Goal: Task Accomplishment & Management: Manage account settings

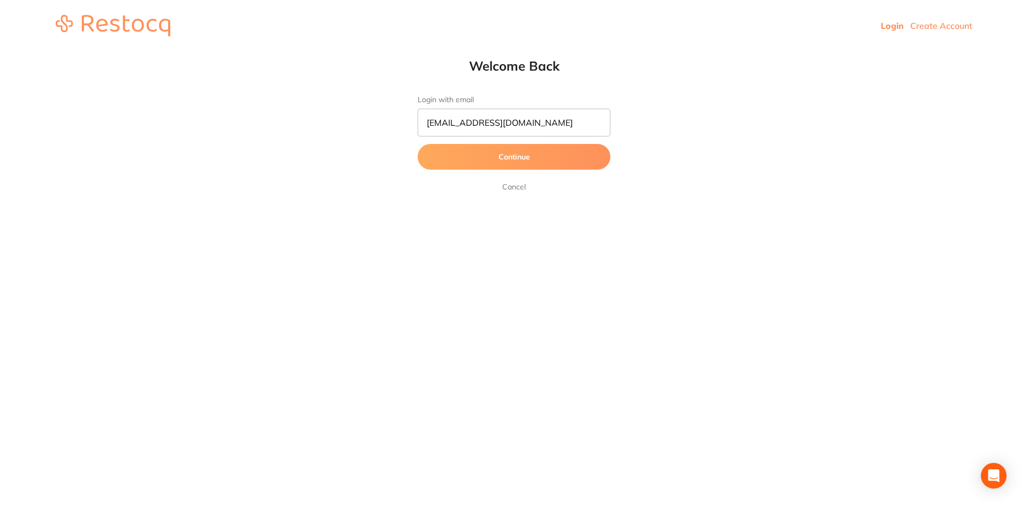
type input "[EMAIL_ADDRESS][DOMAIN_NAME]"
click at [418, 144] on button "Continue" at bounding box center [514, 157] width 193 height 26
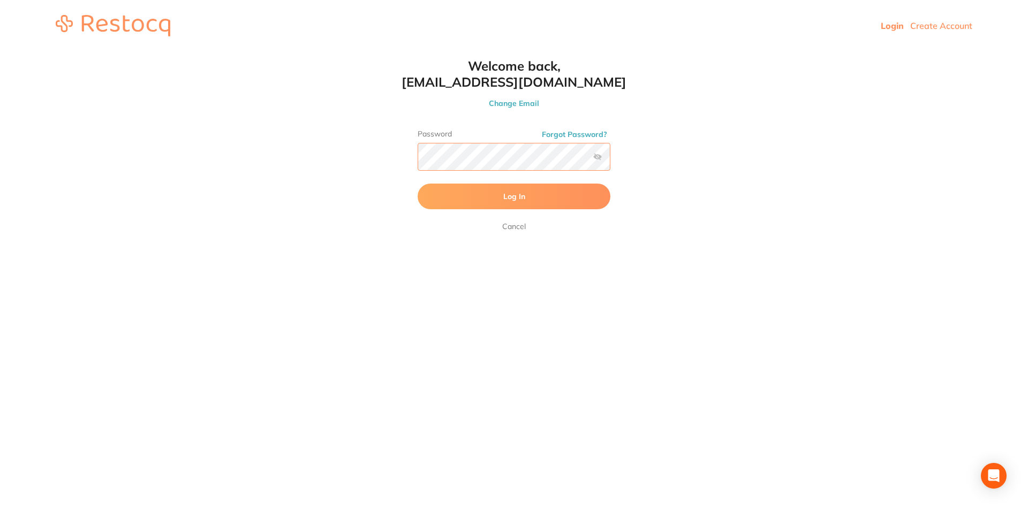
click at [418, 184] on button "Log In" at bounding box center [514, 197] width 193 height 26
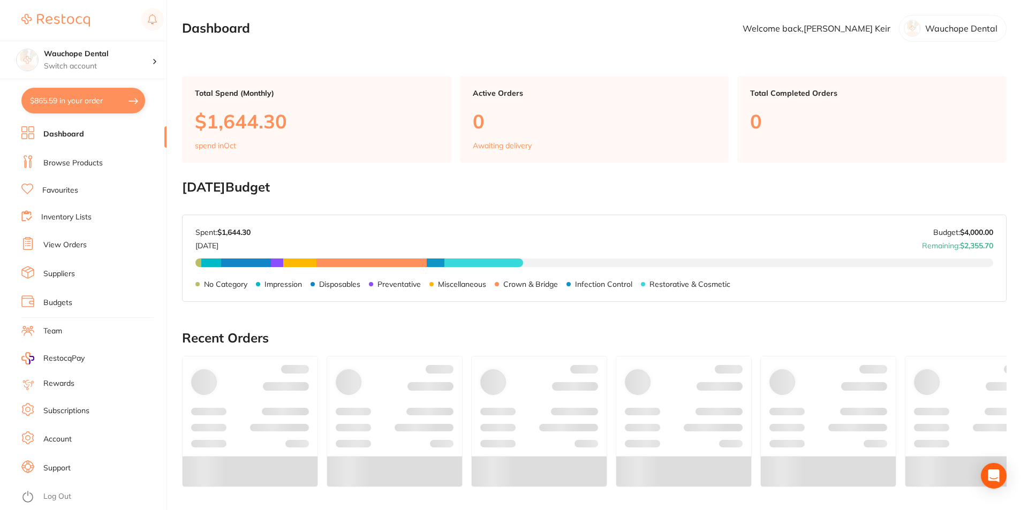
checkbox input "false"
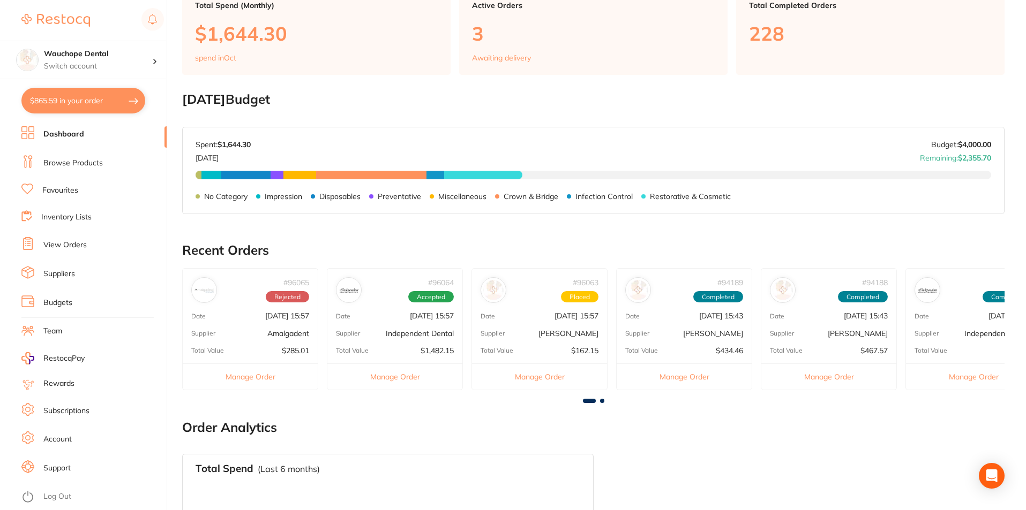
scroll to position [107, 0]
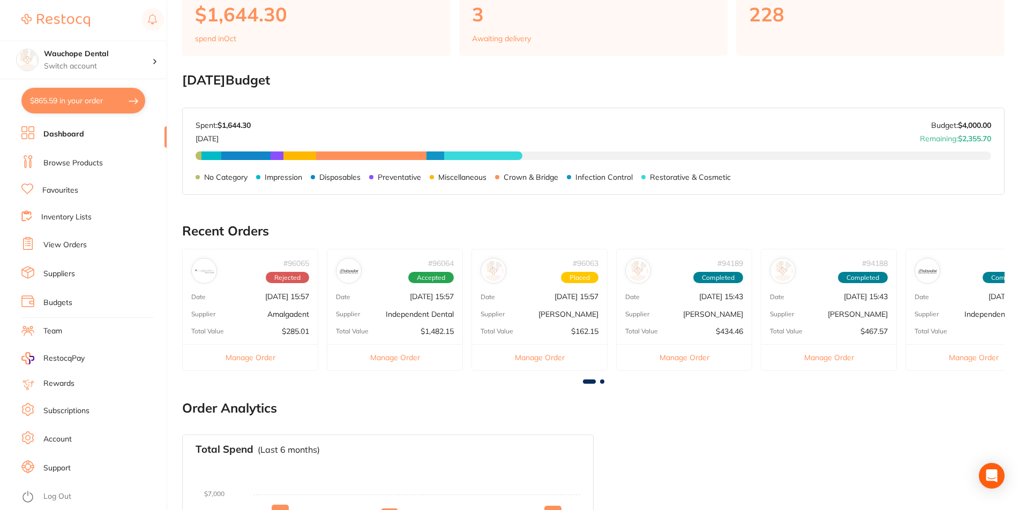
click at [72, 246] on link "View Orders" at bounding box center [64, 245] width 43 height 11
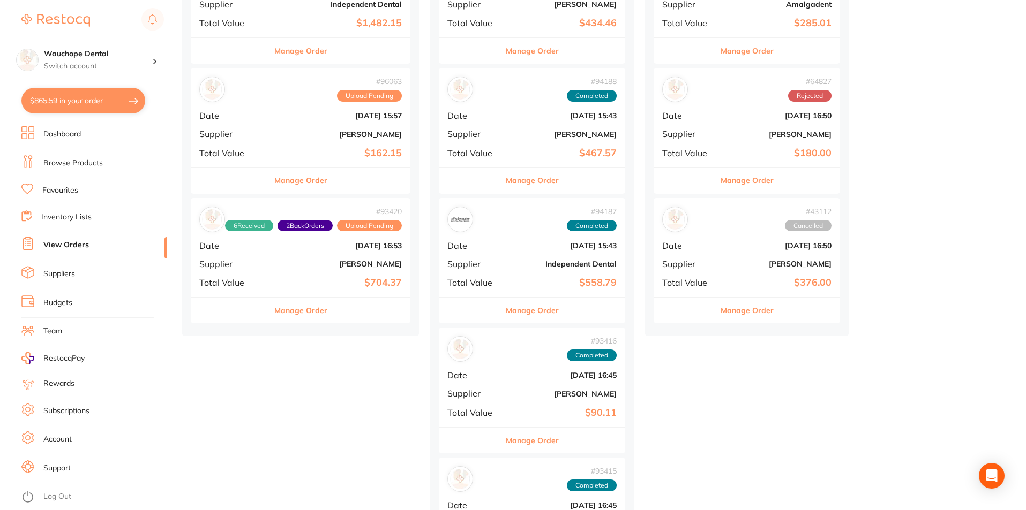
scroll to position [214, 0]
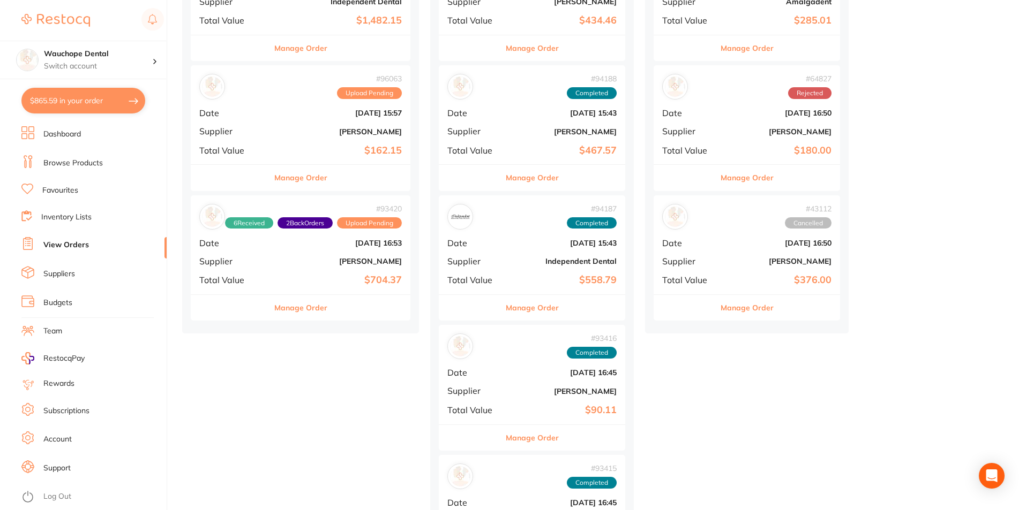
click at [314, 311] on button "Manage Order" at bounding box center [300, 308] width 53 height 26
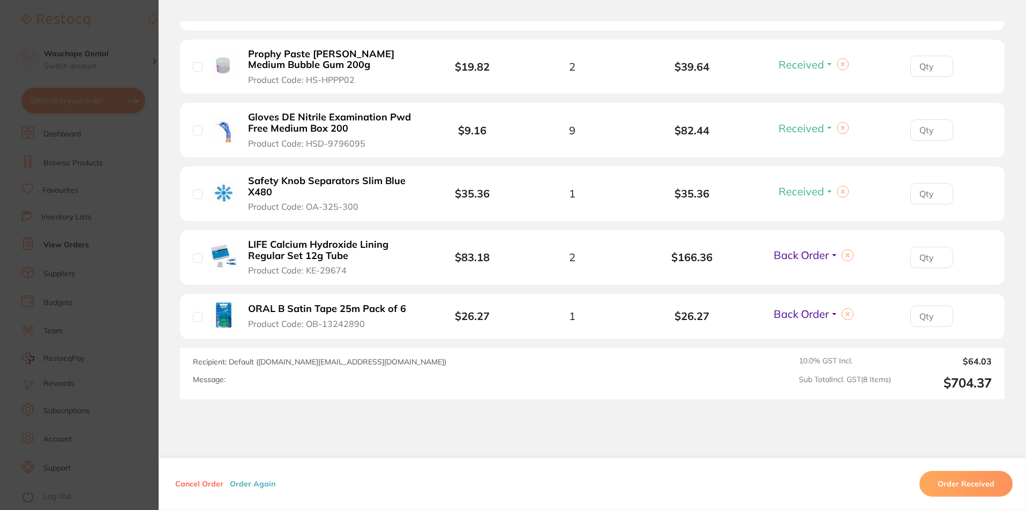
scroll to position [536, 0]
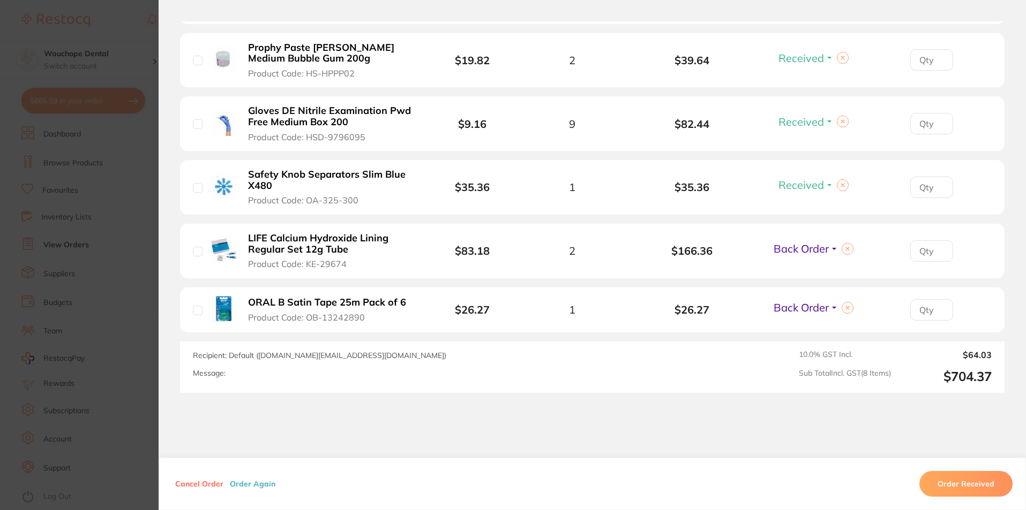
click at [142, 59] on section "Order ID: Restocq- 93420 Order Information 6 Received 2 Back Orders Upload Pend…" at bounding box center [513, 255] width 1026 height 510
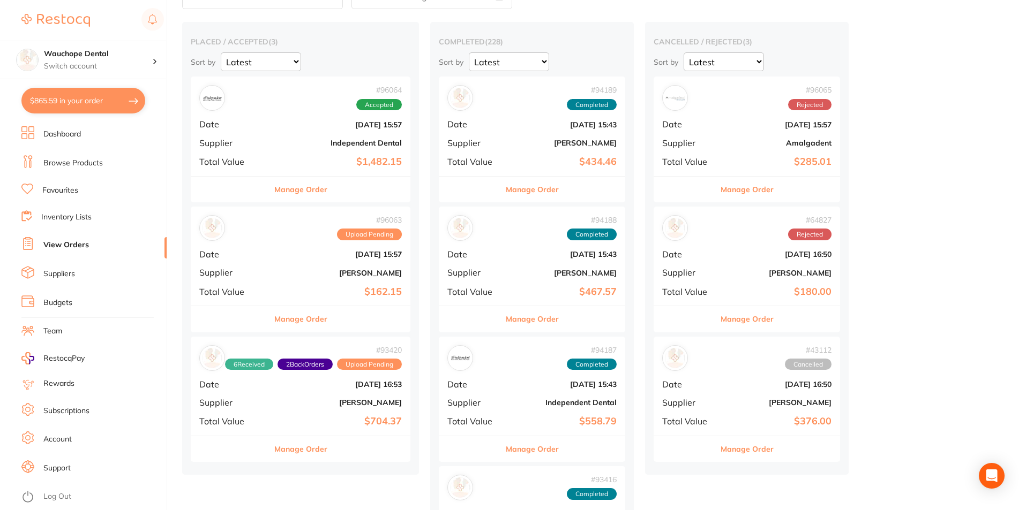
scroll to position [54, 0]
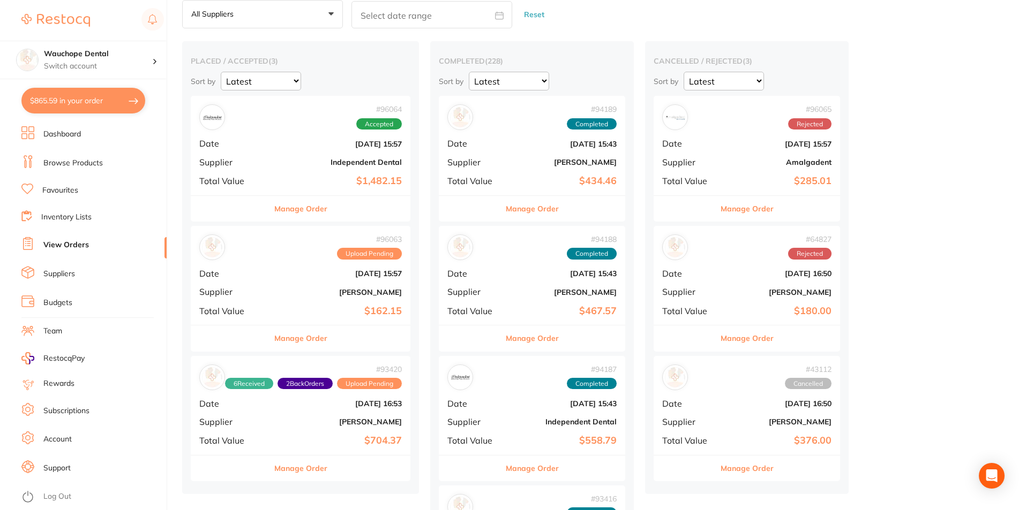
click at [327, 336] on button "Manage Order" at bounding box center [300, 339] width 53 height 26
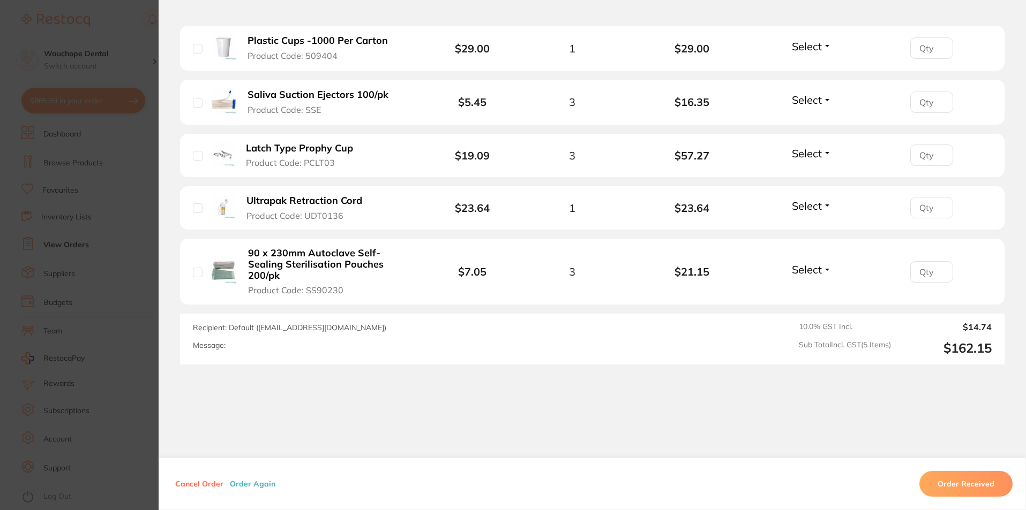
scroll to position [353, 0]
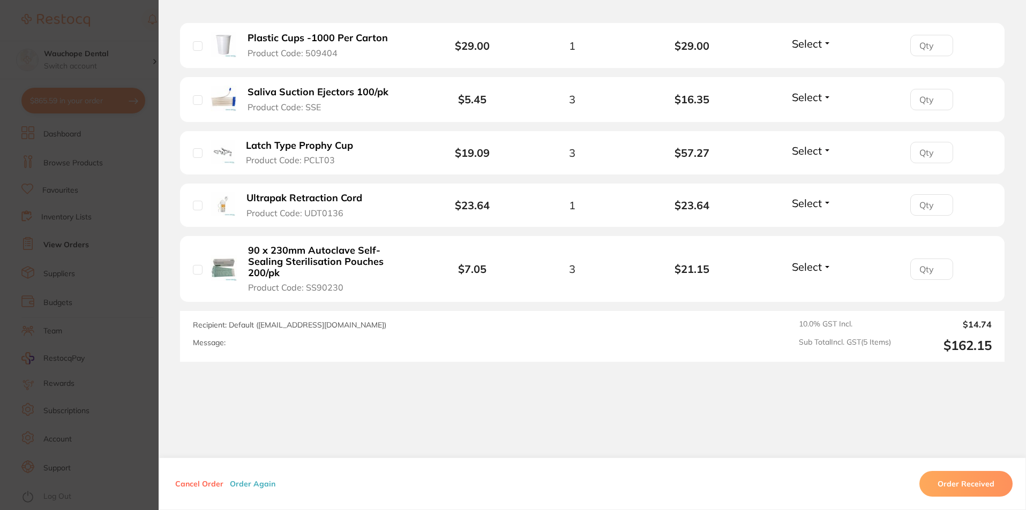
click at [122, 269] on section "Order ID: Restocq- 96063 Order Information Upload Pending Order Date [DATE] 15:…" at bounding box center [513, 255] width 1026 height 510
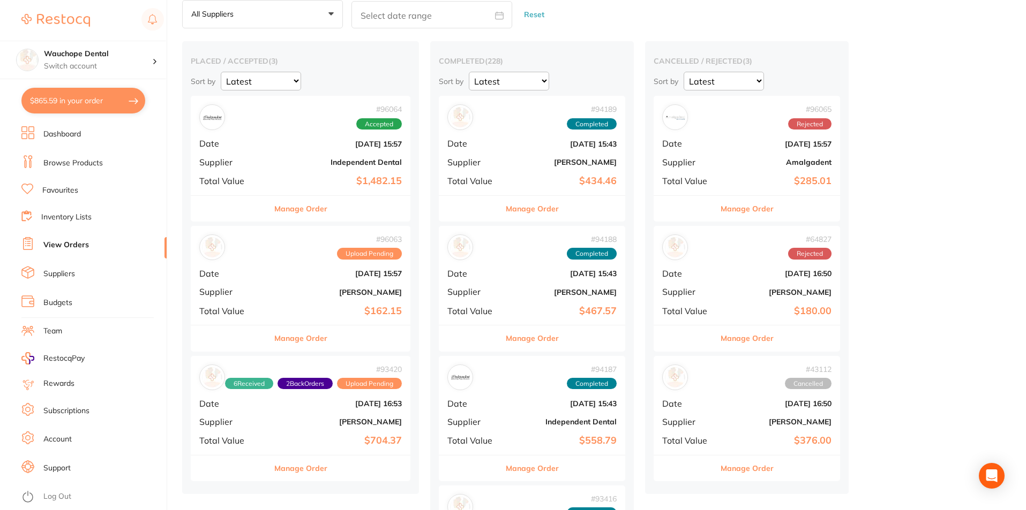
click at [314, 216] on button "Manage Order" at bounding box center [300, 209] width 53 height 26
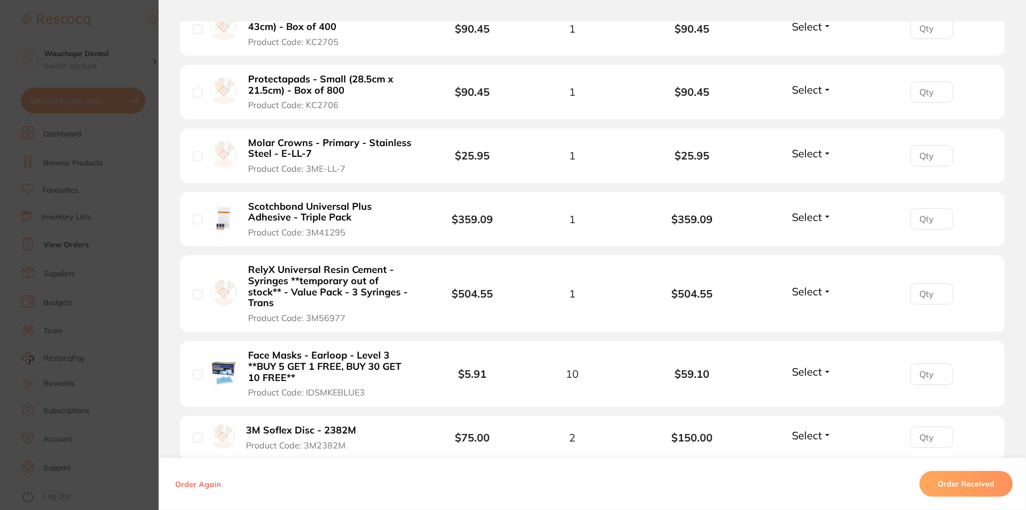
scroll to position [321, 0]
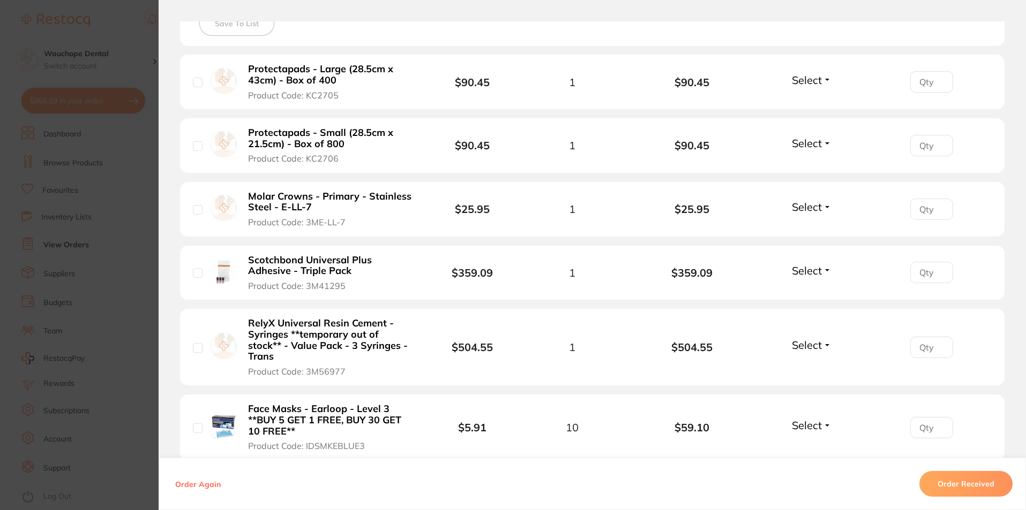
click at [823, 78] on button "Select" at bounding box center [811, 79] width 46 height 13
click at [814, 99] on span "Received" at bounding box center [811, 103] width 27 height 8
click at [815, 140] on span "Select" at bounding box center [807, 143] width 30 height 13
click at [814, 166] on span "Received" at bounding box center [811, 166] width 27 height 8
click at [817, 209] on span "Select" at bounding box center [807, 206] width 30 height 13
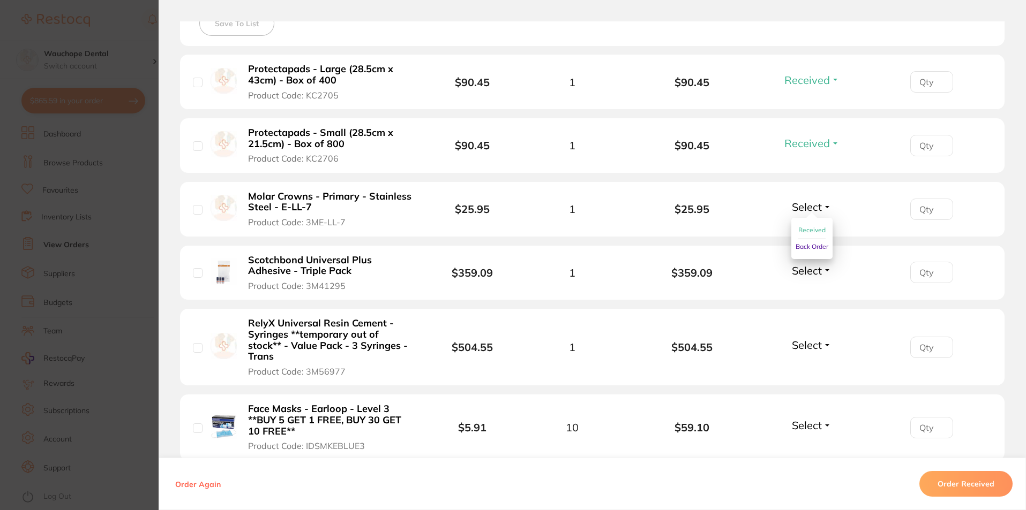
click at [802, 225] on button "Received" at bounding box center [811, 230] width 27 height 17
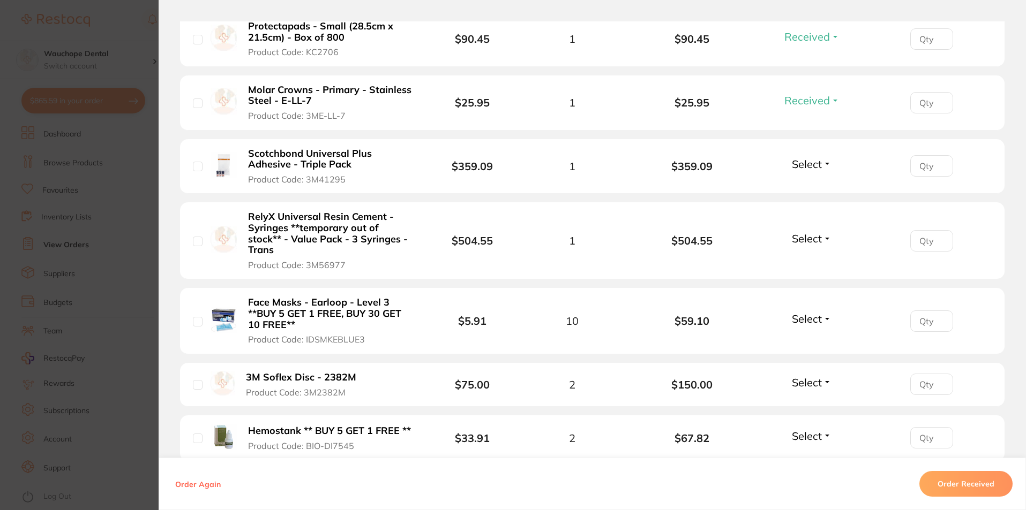
scroll to position [428, 0]
click at [818, 174] on div "Select Received Back Order" at bounding box center [811, 166] width 46 height 18
click at [809, 166] on span "Select" at bounding box center [807, 163] width 30 height 13
click at [803, 184] on span "Received" at bounding box center [811, 187] width 27 height 8
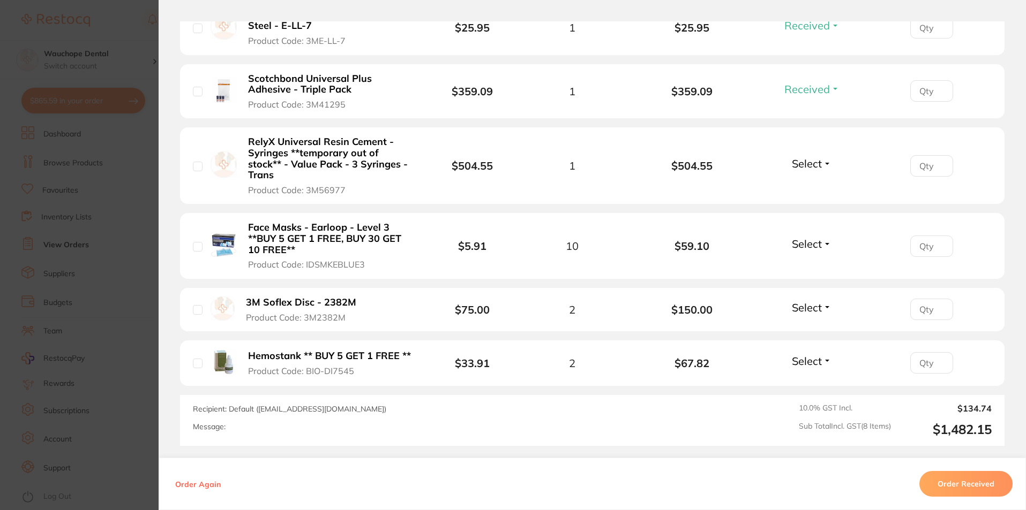
scroll to position [536, 0]
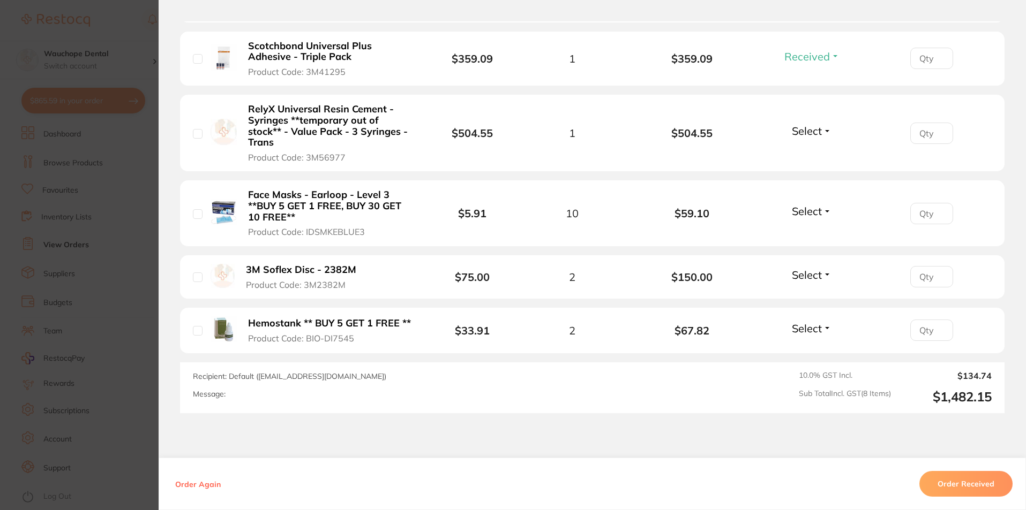
click at [817, 139] on li "RelyX Universal Resin Cement - Syringes **temporary out of stock** - Value Pack…" at bounding box center [592, 133] width 824 height 77
click at [807, 125] on span "Select" at bounding box center [807, 130] width 30 height 13
click at [806, 150] on span "Received" at bounding box center [811, 154] width 27 height 8
click at [803, 205] on span "Select" at bounding box center [807, 211] width 30 height 13
click at [807, 230] on span "Received" at bounding box center [811, 234] width 27 height 8
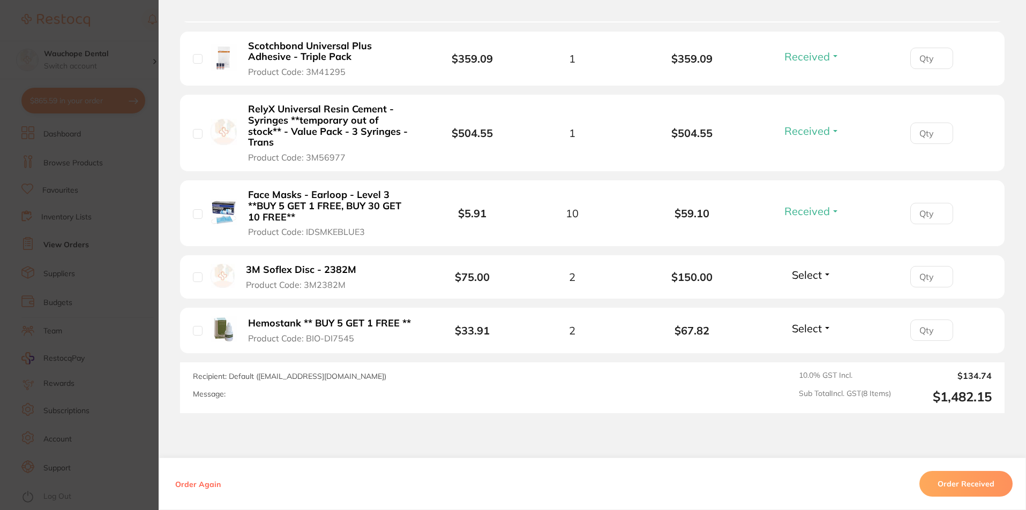
click at [808, 268] on span "Select" at bounding box center [807, 274] width 30 height 13
click at [803, 311] on span "Back Order" at bounding box center [811, 315] width 33 height 8
click at [809, 322] on span "Select" at bounding box center [807, 328] width 30 height 13
click at [804, 348] on span "Received" at bounding box center [811, 352] width 27 height 8
click at [122, 279] on section "Order ID: Restocq- 96064 Order Information 7 Received 1 Back Order Accepted Ord…" at bounding box center [513, 255] width 1026 height 510
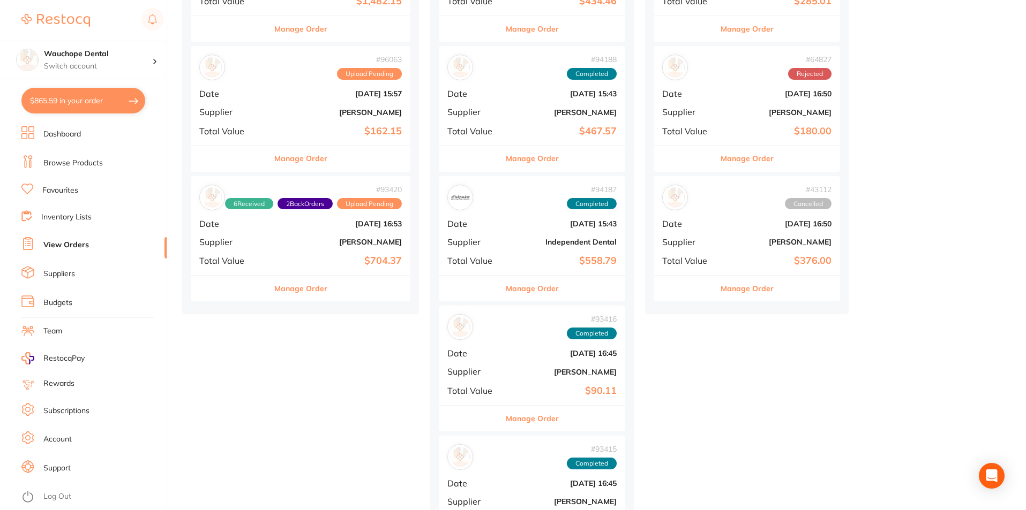
scroll to position [214, 0]
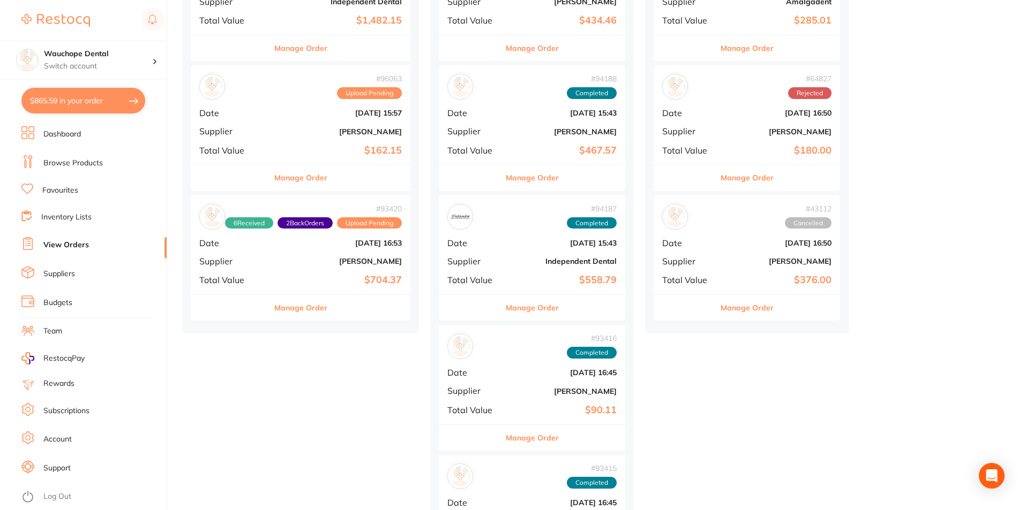
click at [310, 181] on button "Manage Order" at bounding box center [300, 178] width 53 height 26
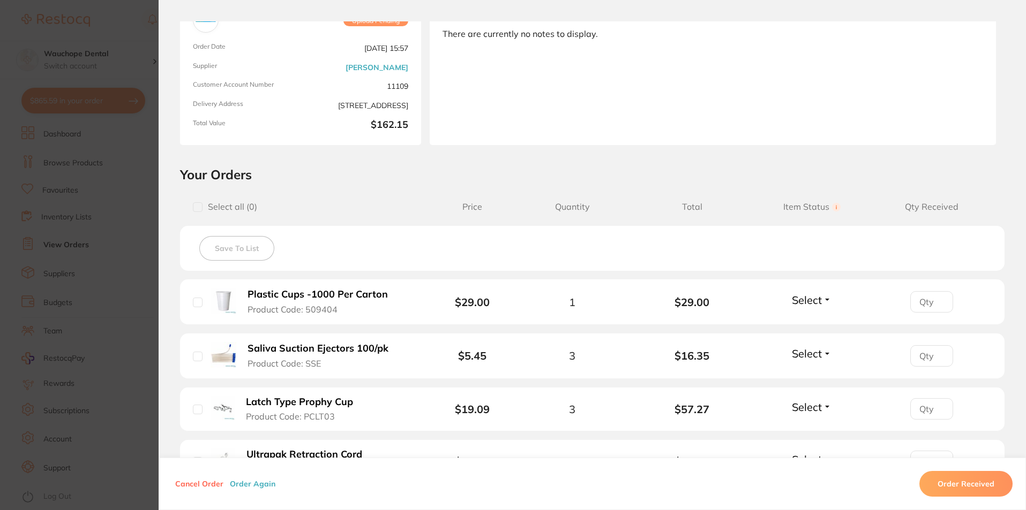
scroll to position [268, 0]
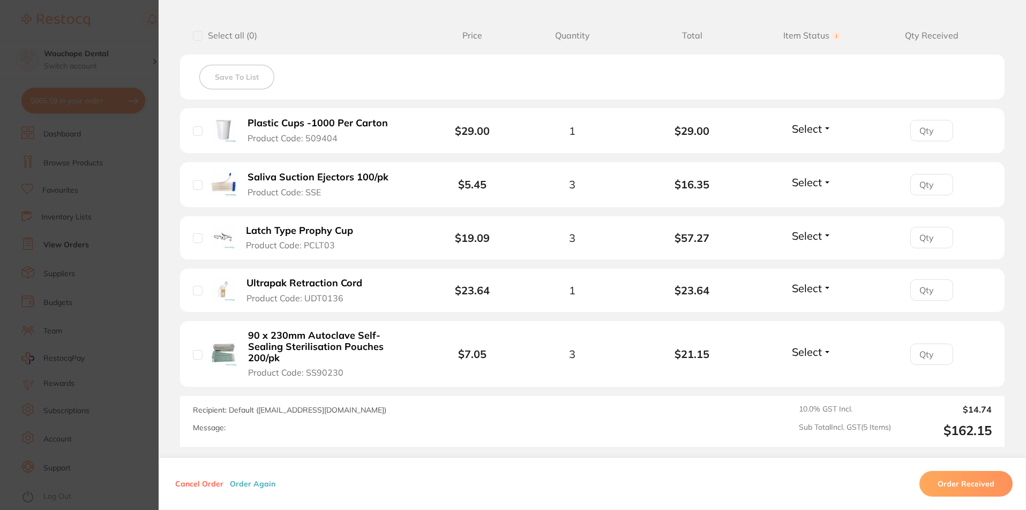
click at [814, 134] on span "Select" at bounding box center [807, 128] width 30 height 13
click at [803, 155] on span "Received" at bounding box center [811, 152] width 27 height 8
click at [810, 183] on span "Select" at bounding box center [807, 182] width 30 height 13
click at [804, 205] on span "Received" at bounding box center [811, 205] width 27 height 8
click at [807, 231] on span "Select" at bounding box center [807, 235] width 30 height 13
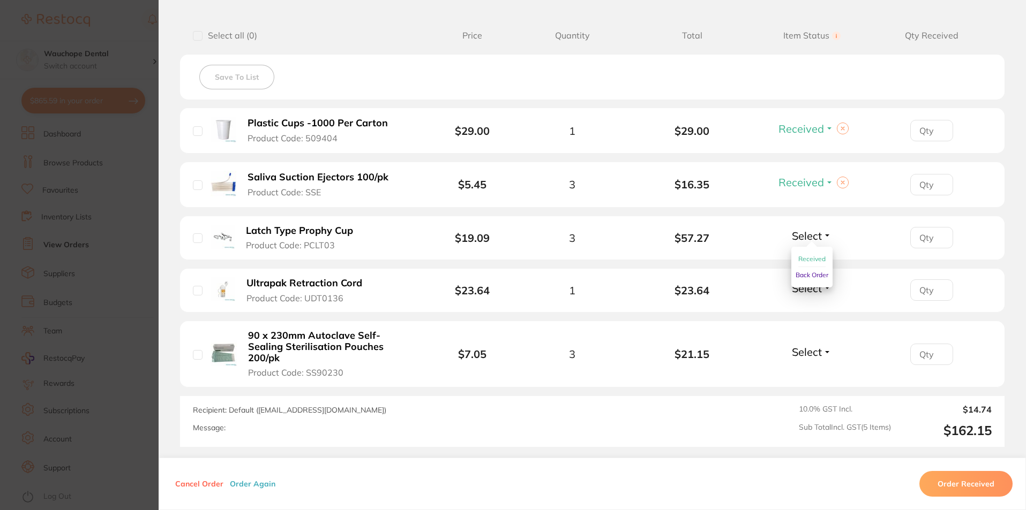
click at [804, 255] on span "Received" at bounding box center [811, 259] width 27 height 8
click at [814, 289] on span "Select" at bounding box center [807, 288] width 30 height 13
click at [804, 311] on span "Received" at bounding box center [811, 311] width 27 height 8
click at [804, 345] on span "Select" at bounding box center [807, 351] width 30 height 13
click at [813, 371] on span "Received" at bounding box center [811, 375] width 27 height 8
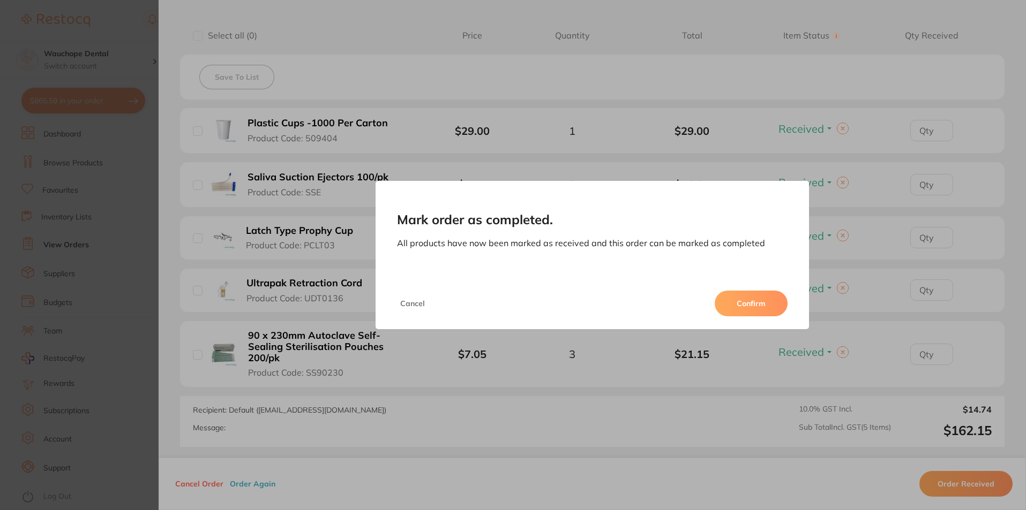
click at [761, 303] on button "Confirm" at bounding box center [751, 304] width 73 height 26
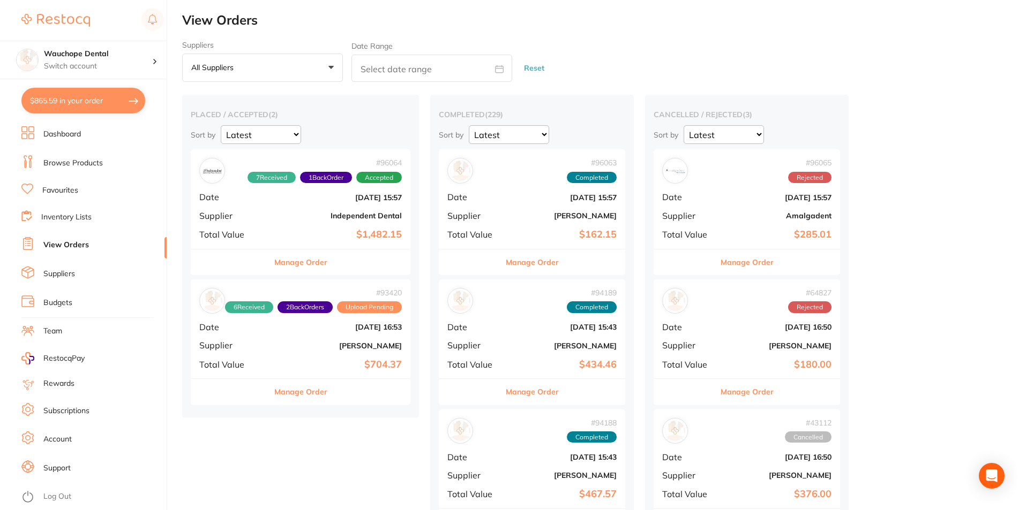
click at [312, 262] on button "Manage Order" at bounding box center [300, 263] width 53 height 26
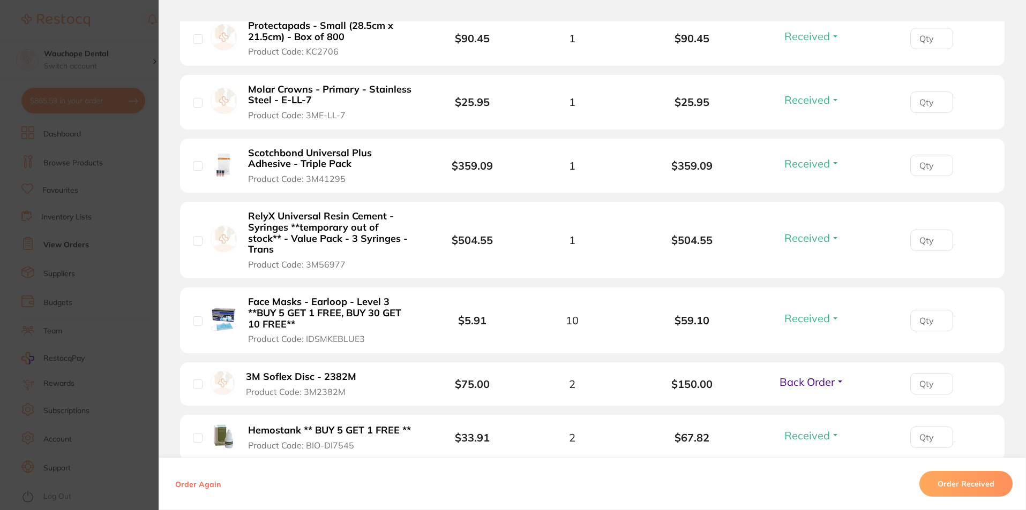
scroll to position [482, 0]
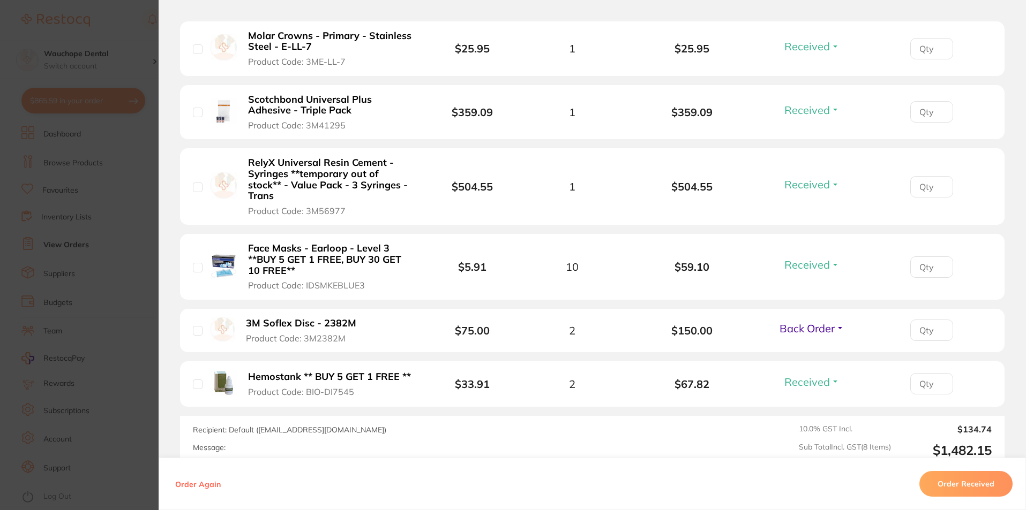
click at [109, 331] on section "Order ID: Restocq- 96064 Order Information 7 Received 1 Back Order Accepted Ord…" at bounding box center [513, 255] width 1026 height 510
